Goal: Find specific page/section

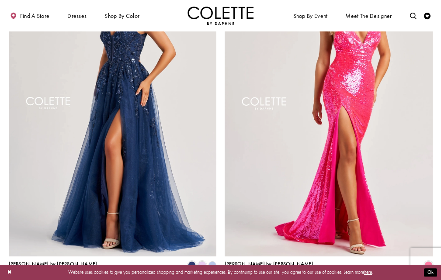
scroll to position [1310, 0]
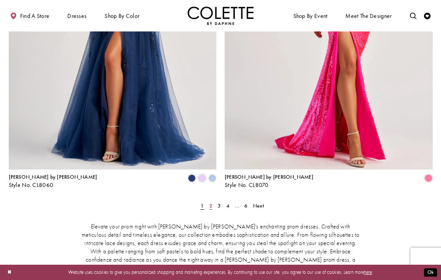
click at [210, 202] on span "2" at bounding box center [210, 205] width 3 height 7
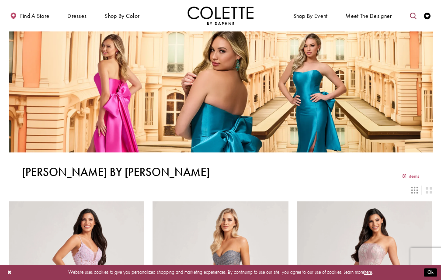
click at [408, 14] on link "Toggle search" at bounding box center [413, 16] width 10 height 18
click at [369, 17] on input "Search" at bounding box center [378, 16] width 79 height 10
type input "******"
click at [413, 15] on icon "Submit Search" at bounding box center [412, 16] width 5 height 5
